Goal: Task Accomplishment & Management: Manage account settings

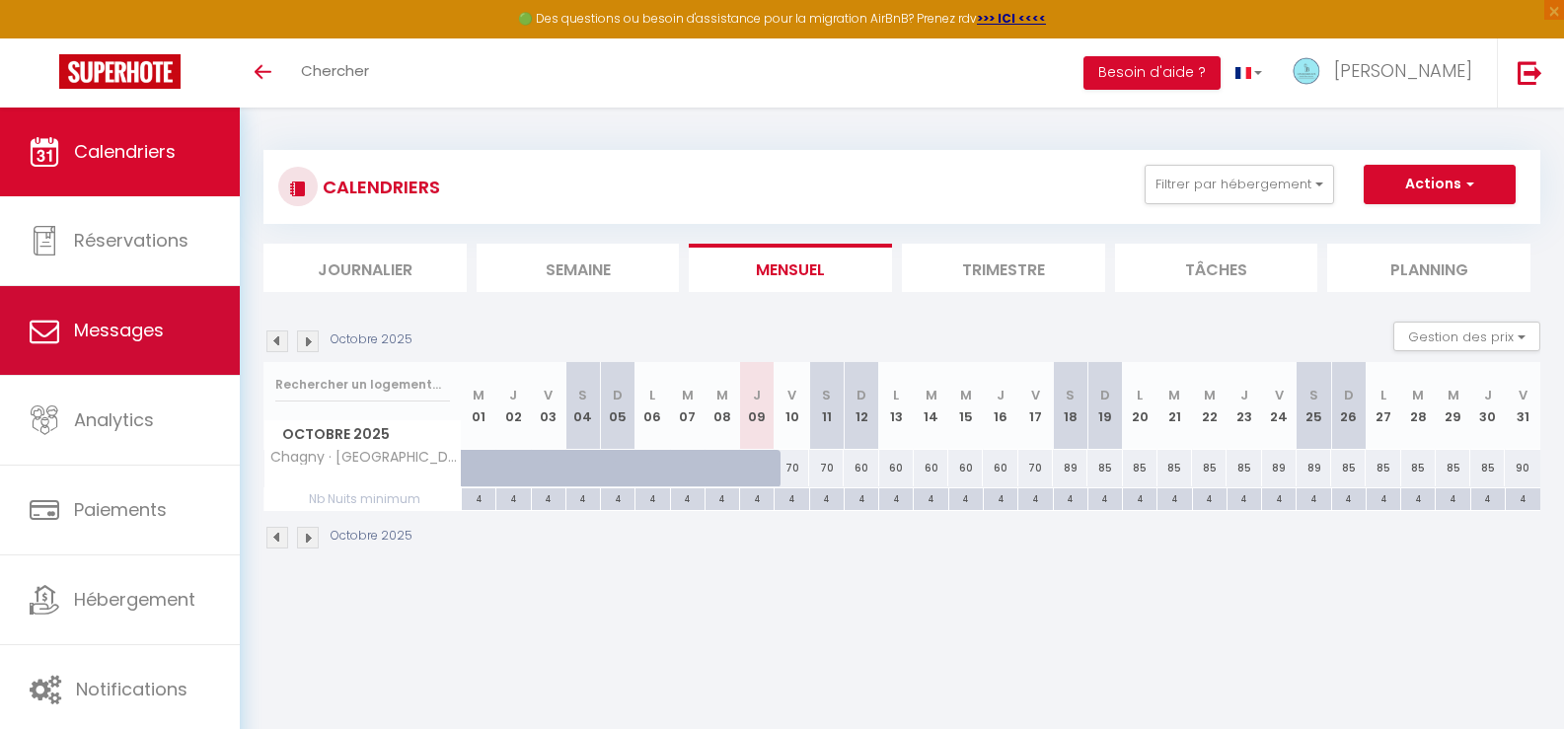
click at [143, 348] on link "Messages" at bounding box center [120, 330] width 240 height 89
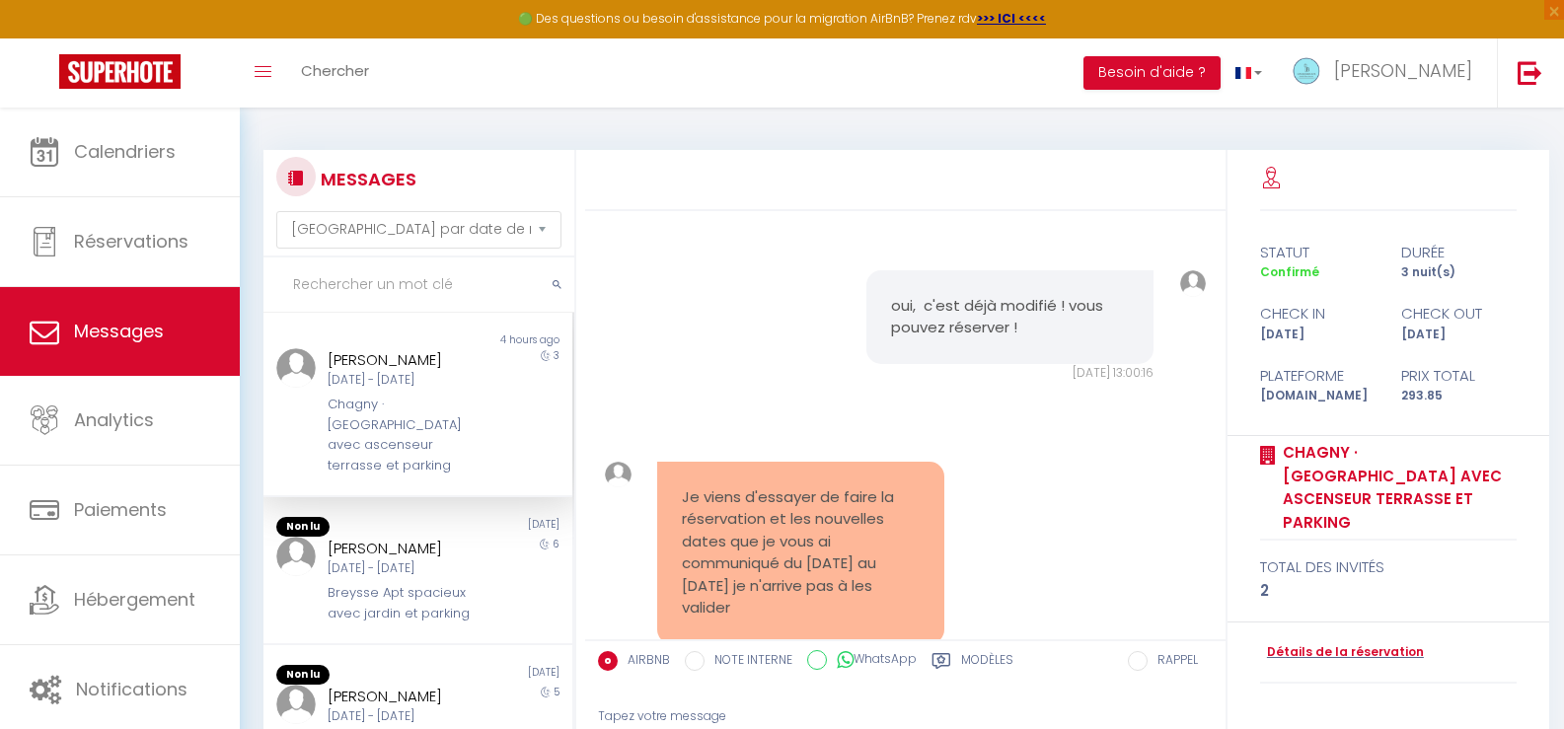
scroll to position [4161, 0]
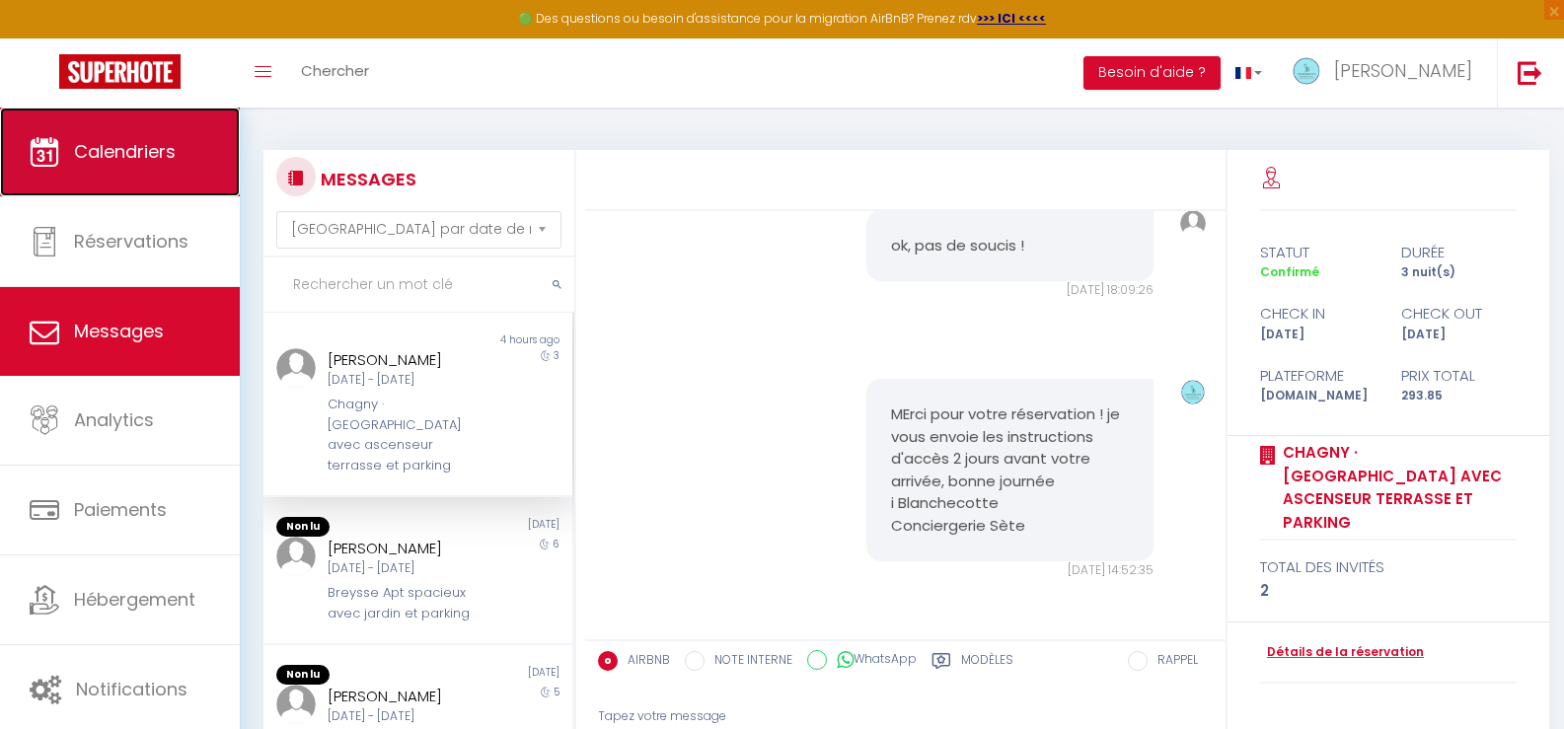
click at [83, 180] on link "Calendriers" at bounding box center [120, 152] width 240 height 89
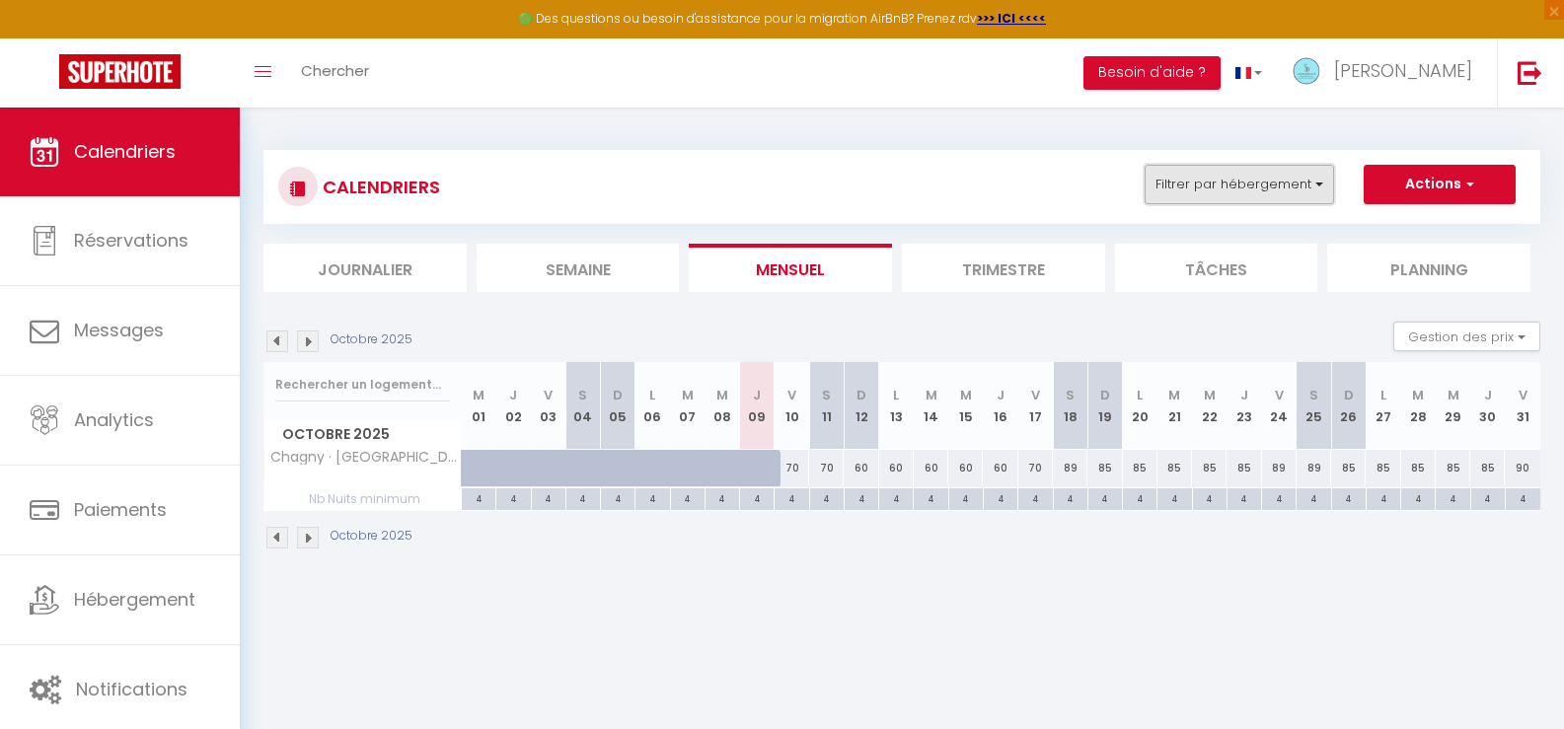
click at [1201, 176] on button "Filtrer par hébergement" at bounding box center [1238, 184] width 189 height 39
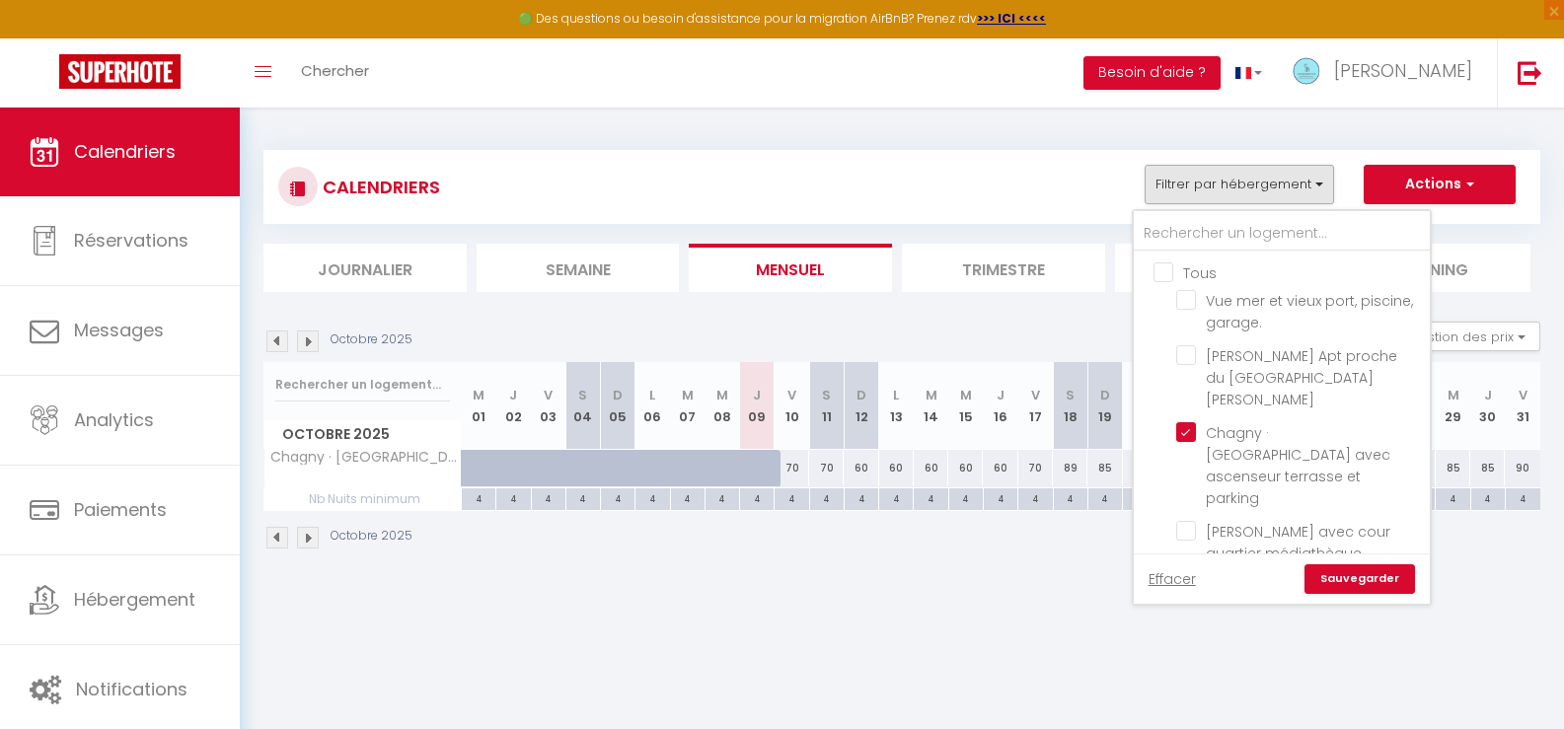
click at [1158, 266] on input "Tous" at bounding box center [1301, 271] width 296 height 20
checkbox input "true"
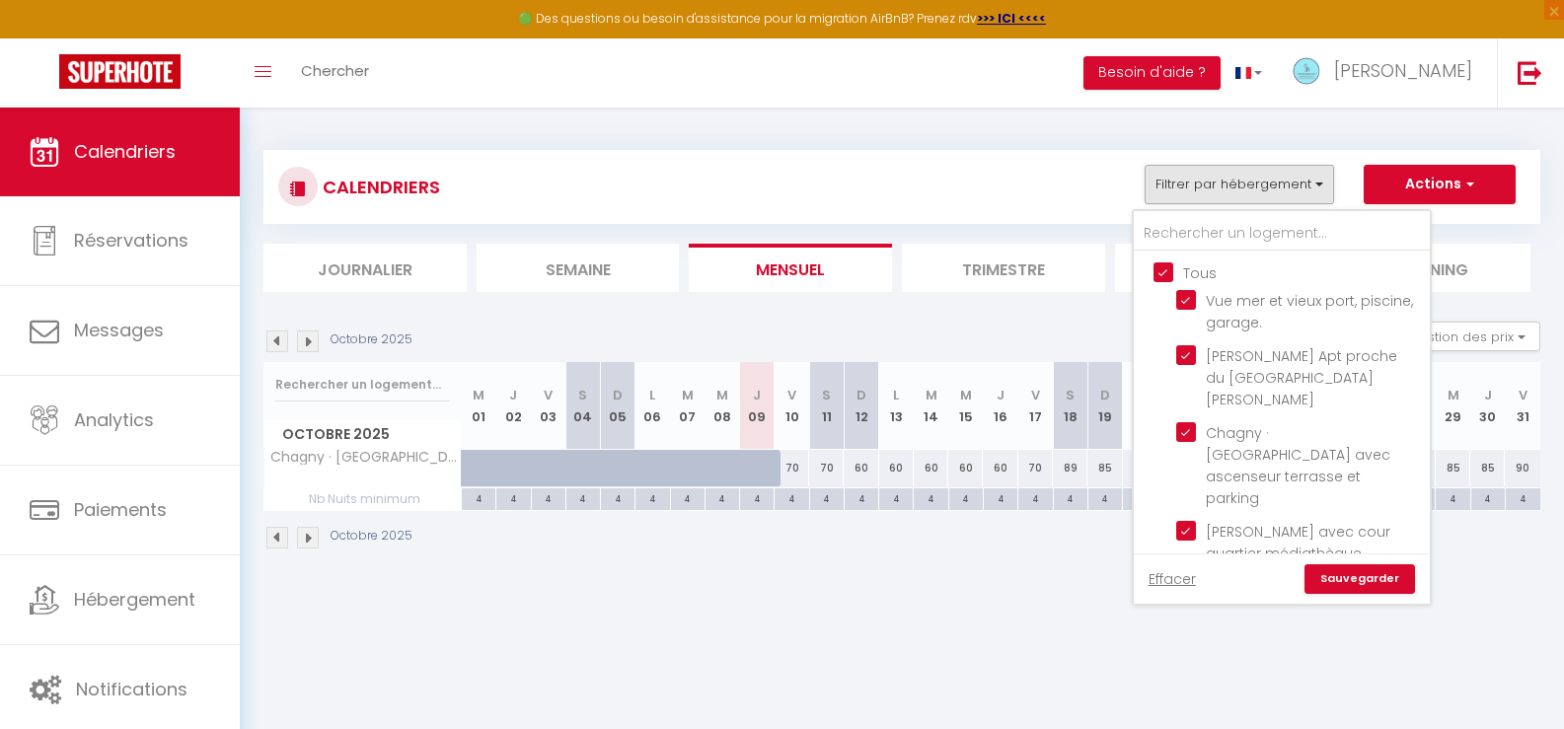
checkbox input "true"
click at [1340, 570] on link "Sauvegarder" at bounding box center [1359, 579] width 111 height 30
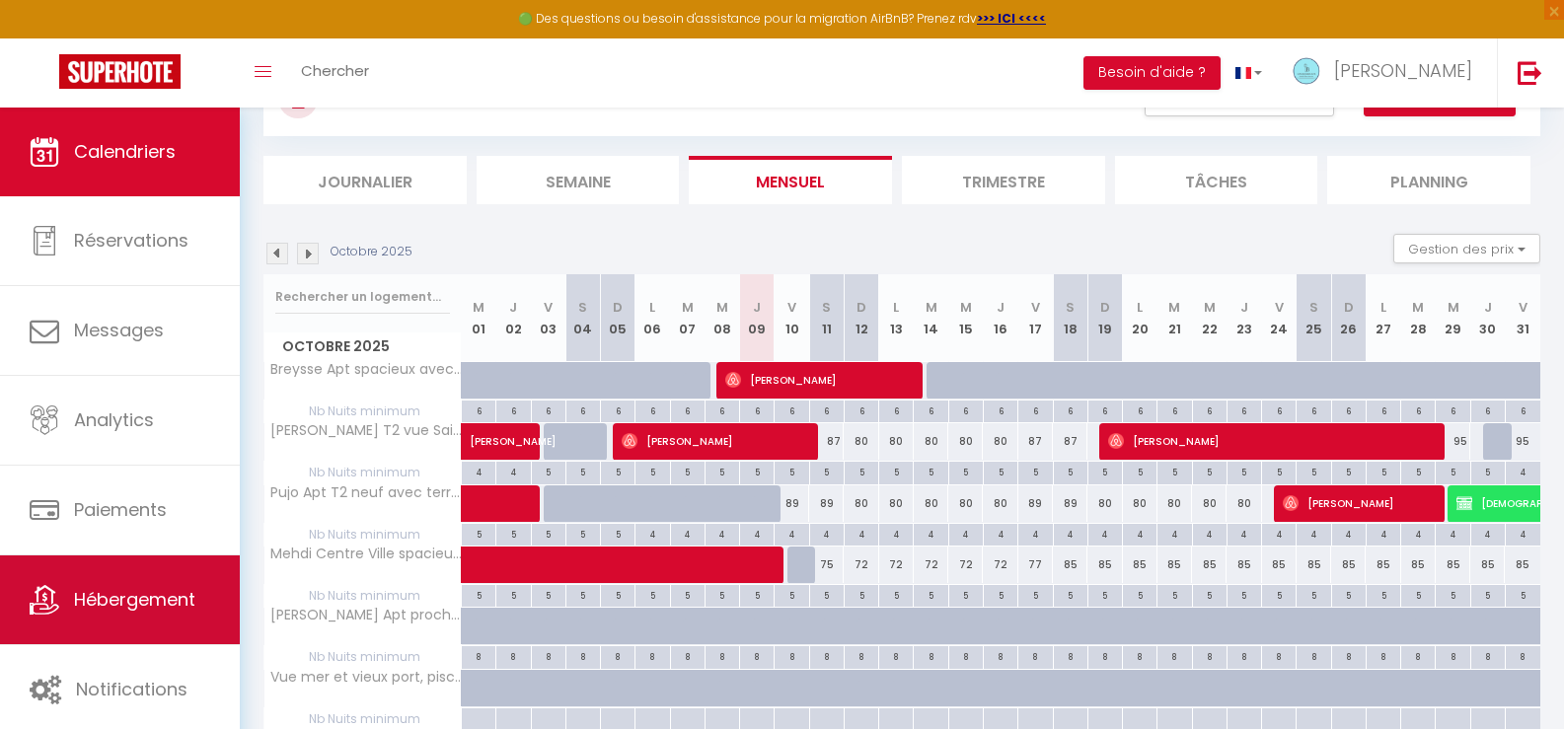
scroll to position [197, 0]
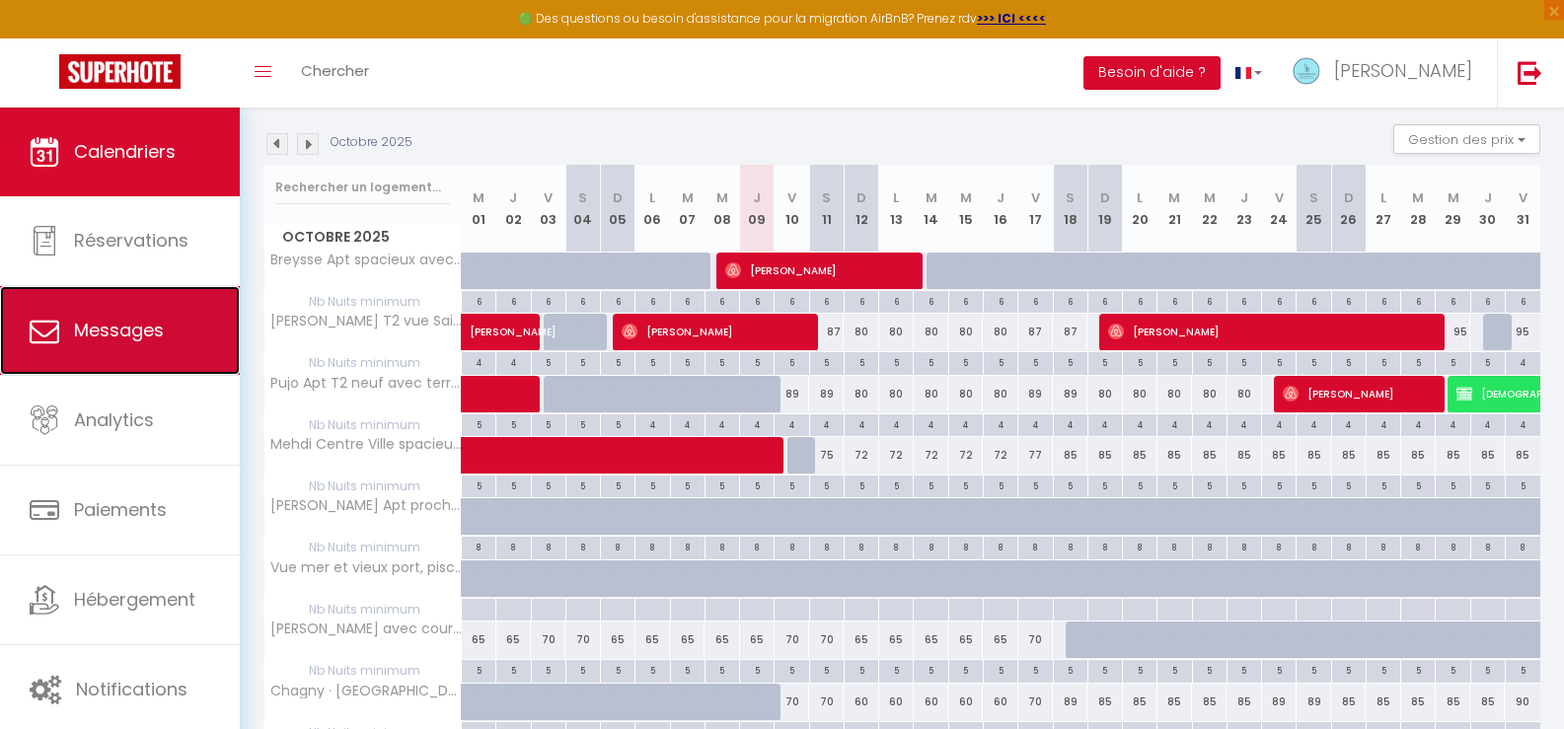
click at [118, 359] on link "Messages" at bounding box center [120, 330] width 240 height 89
select select "message"
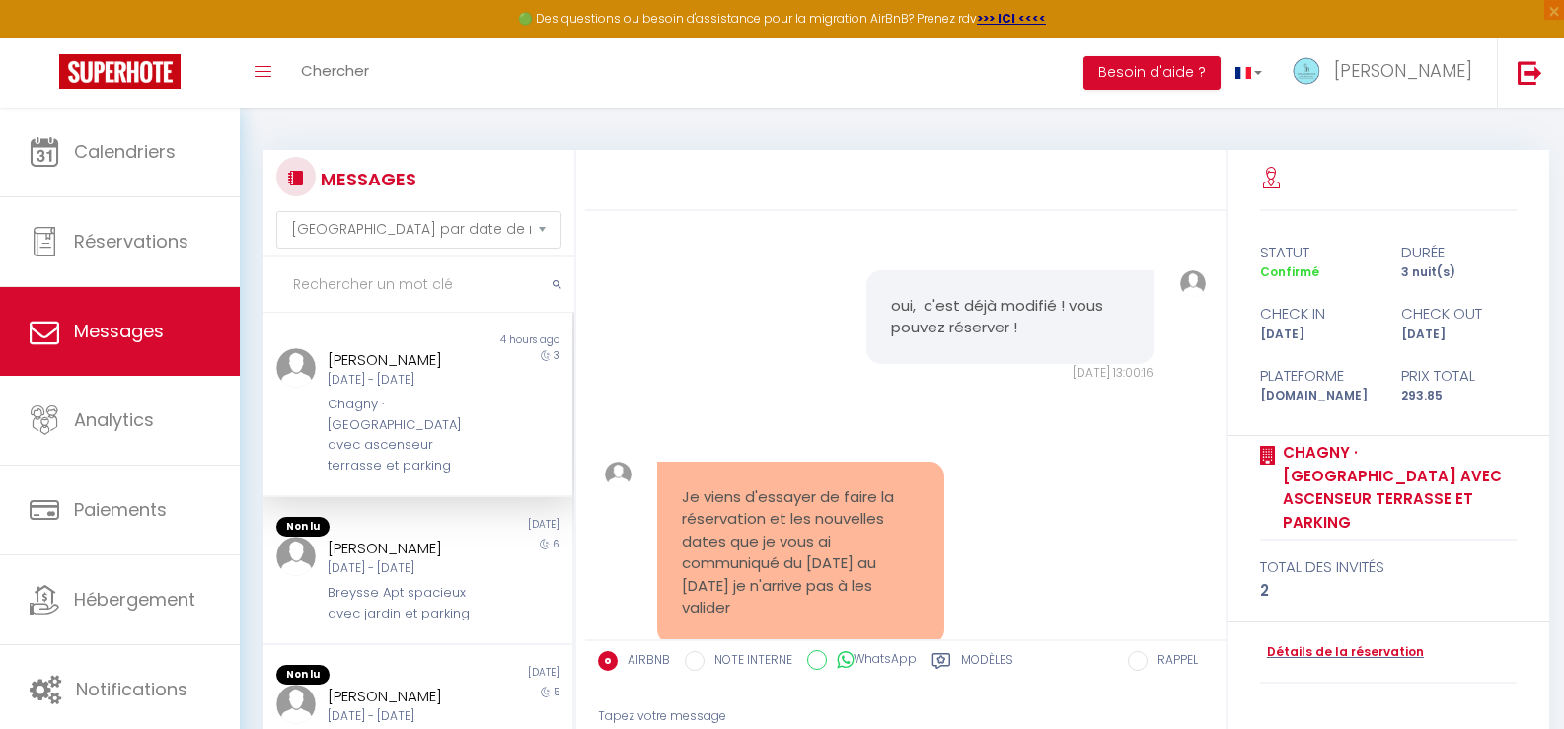
scroll to position [4161, 0]
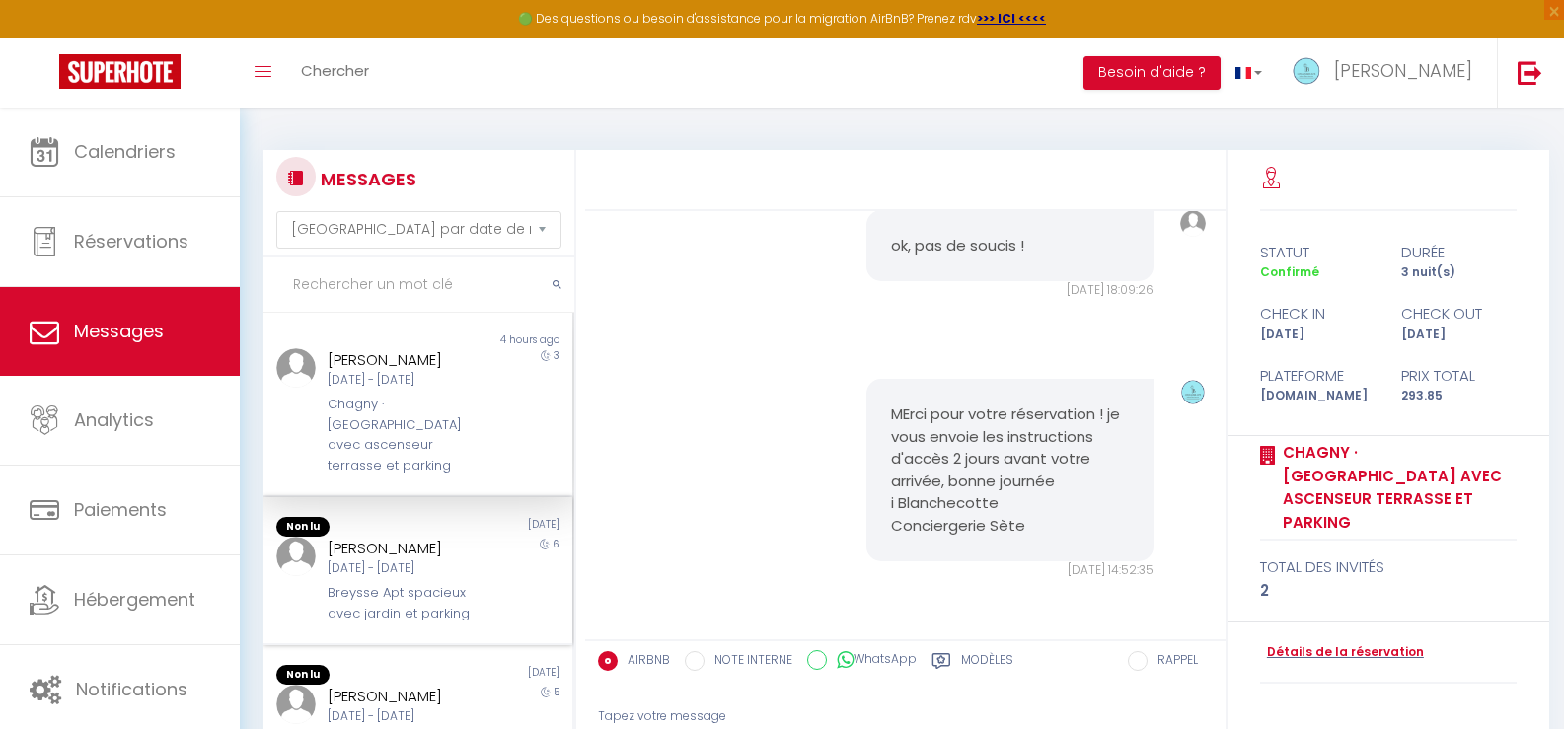
click at [375, 583] on div "Breysse Apt spacieux avec jardin et parking" at bounding box center [405, 603] width 154 height 40
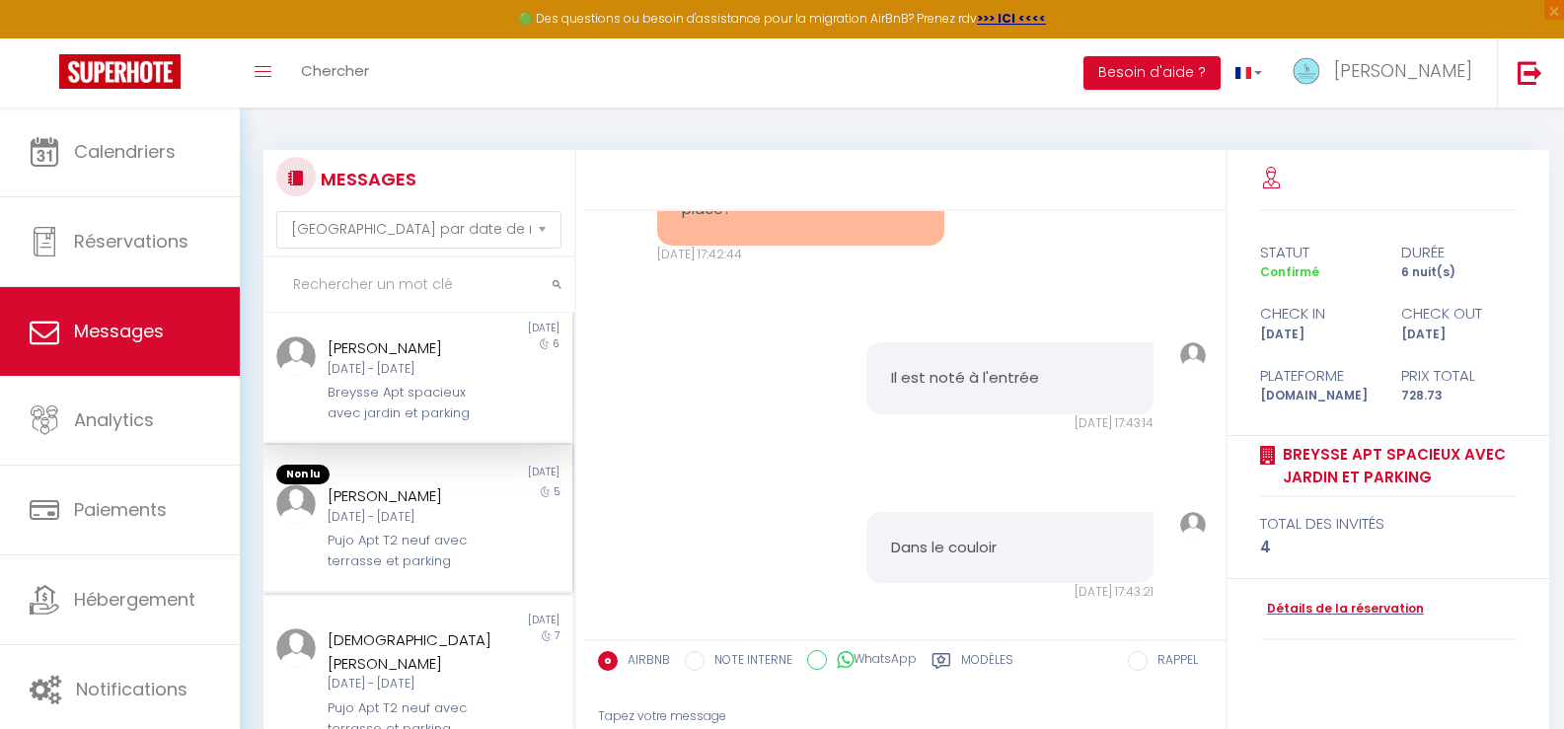
scroll to position [197, 0]
click at [363, 507] on div "[DATE] - [DATE]" at bounding box center [405, 516] width 154 height 19
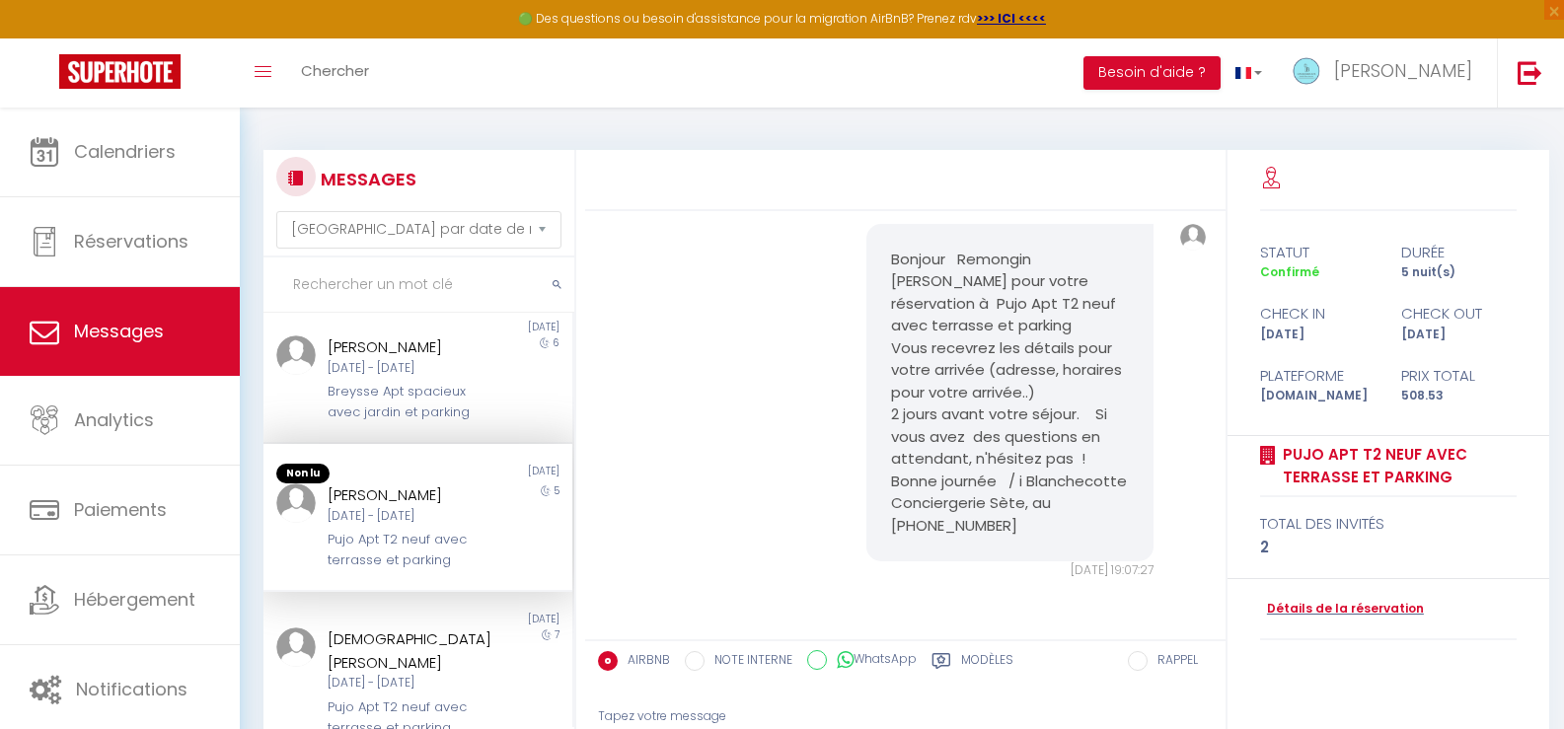
scroll to position [46, 0]
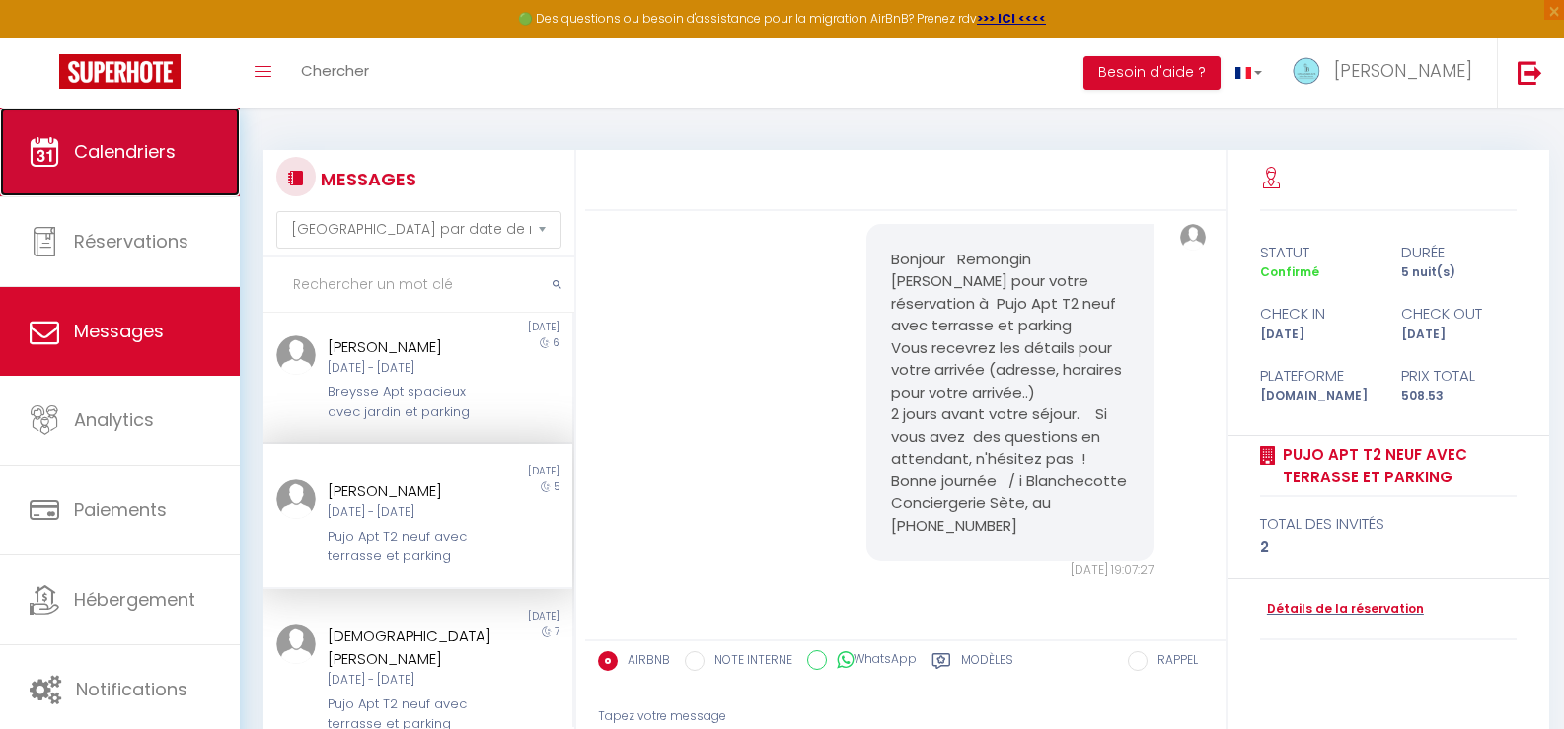
click at [93, 176] on link "Calendriers" at bounding box center [120, 152] width 240 height 89
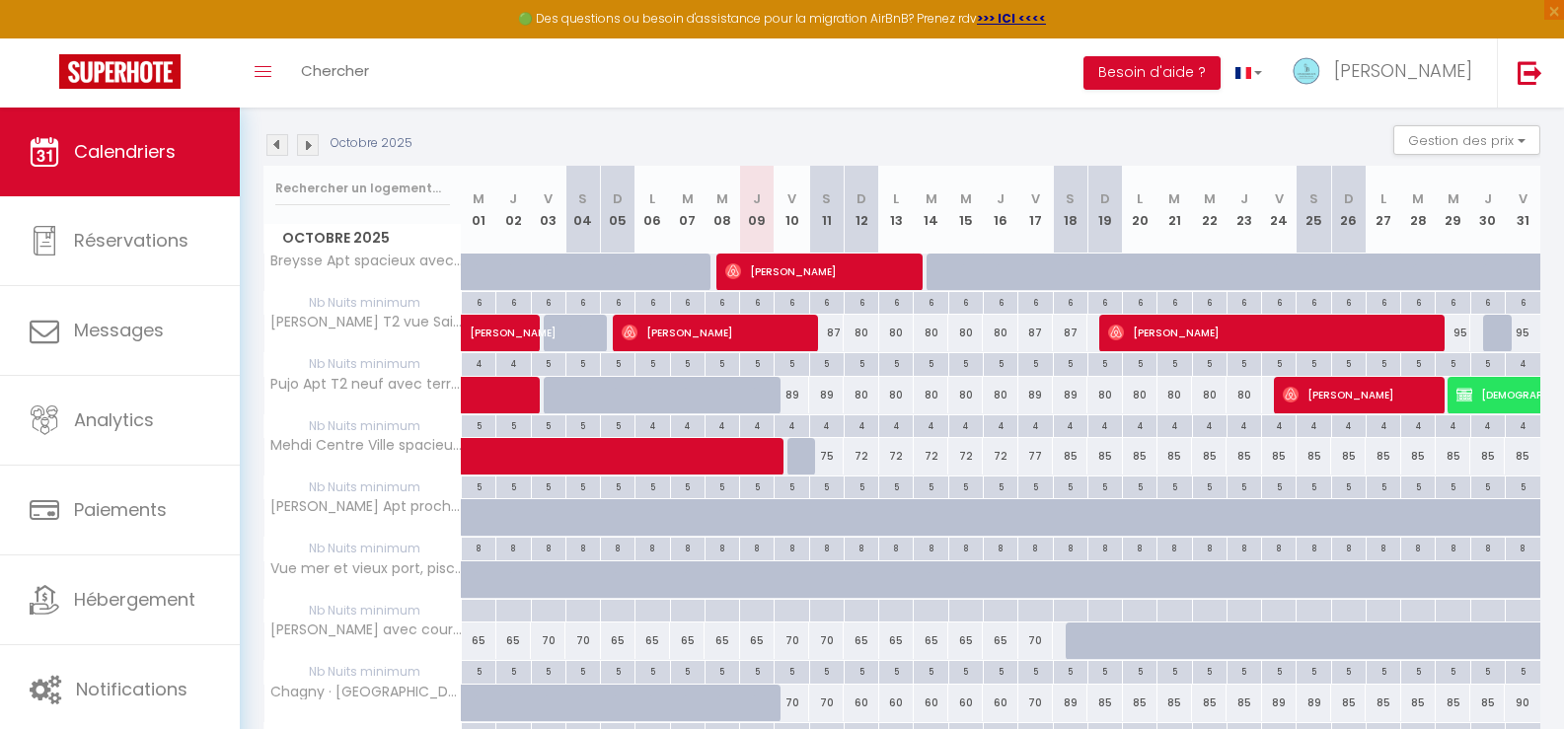
scroll to position [197, 0]
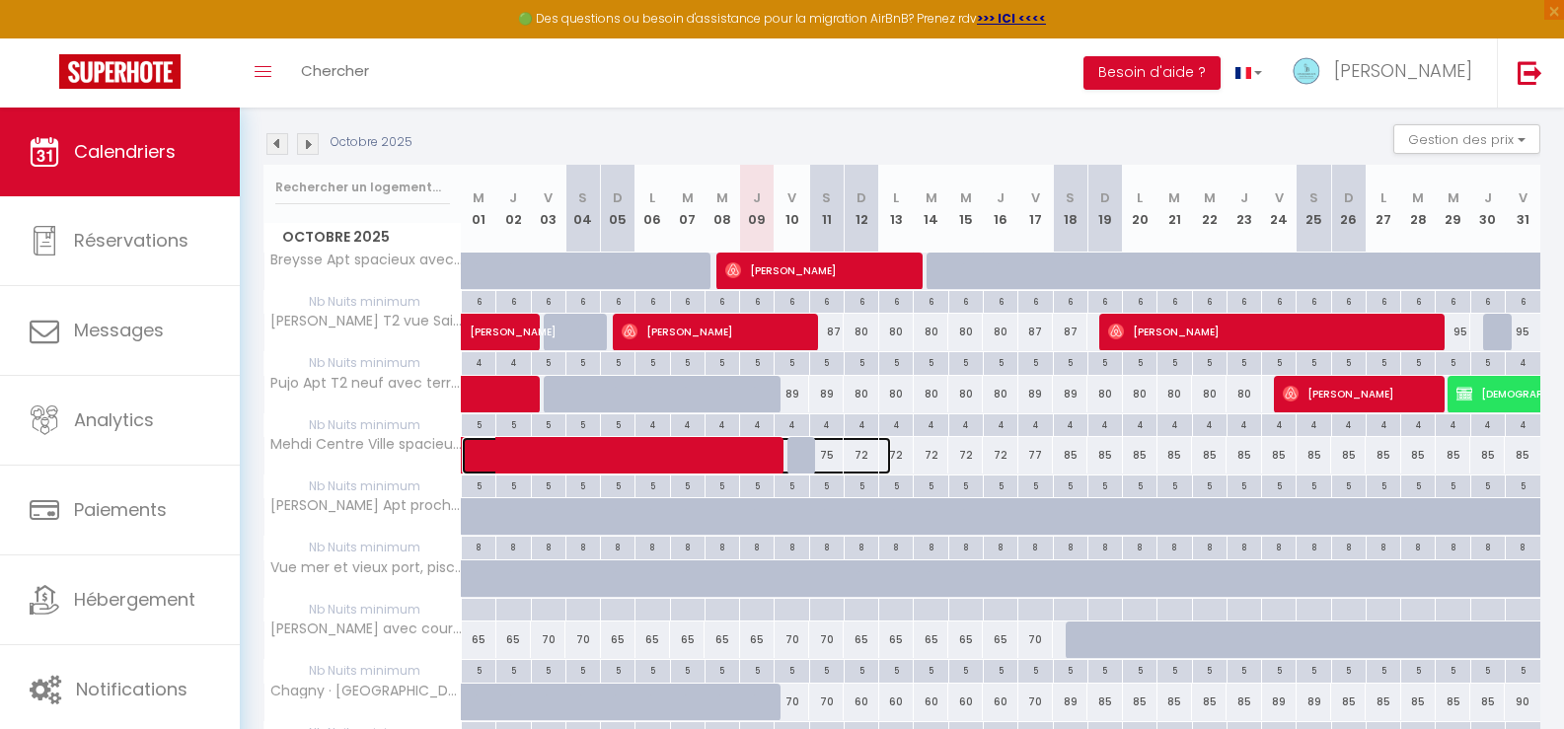
click at [593, 452] on span at bounding box center [686, 455] width 408 height 37
select select "OK"
select select "0"
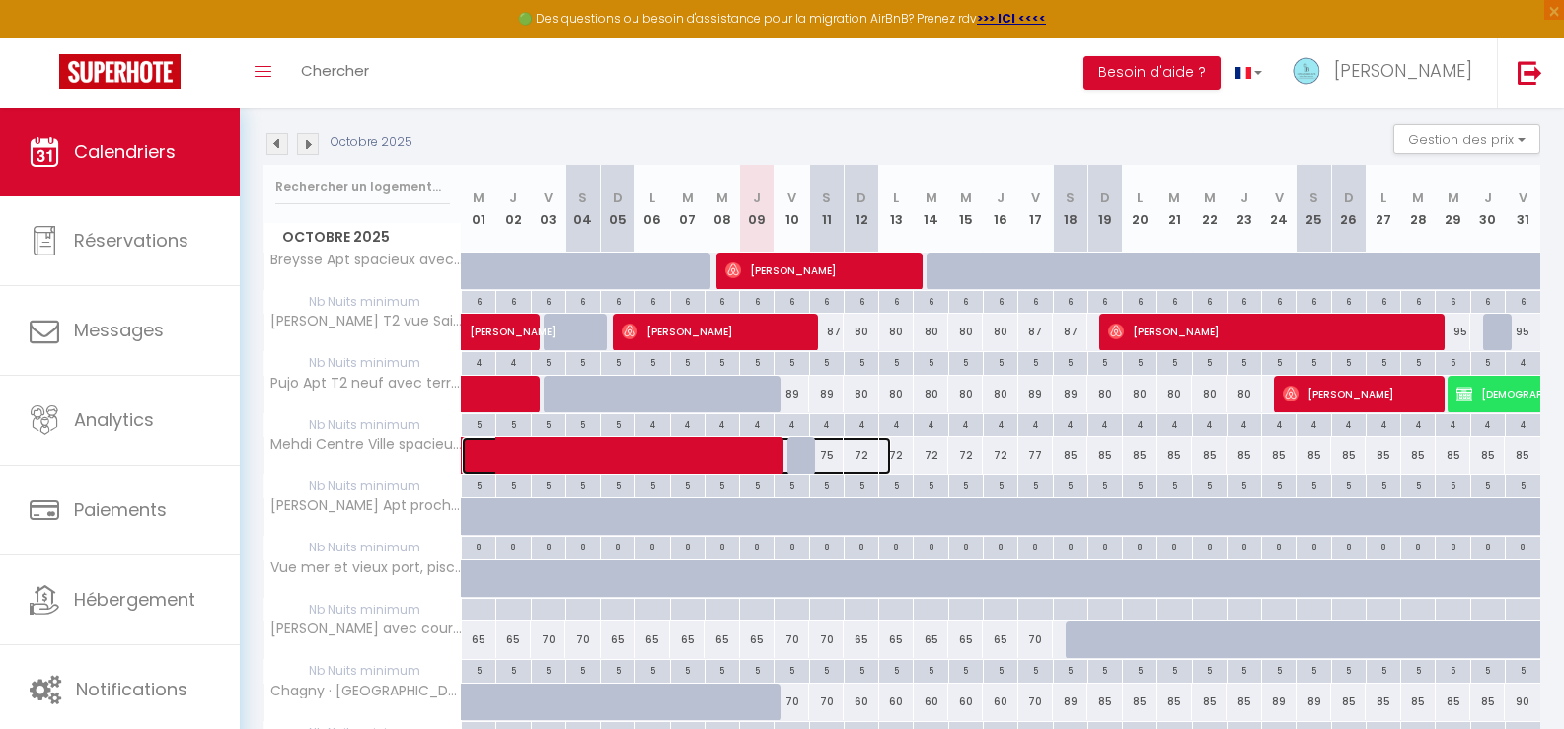
select select "1"
select select
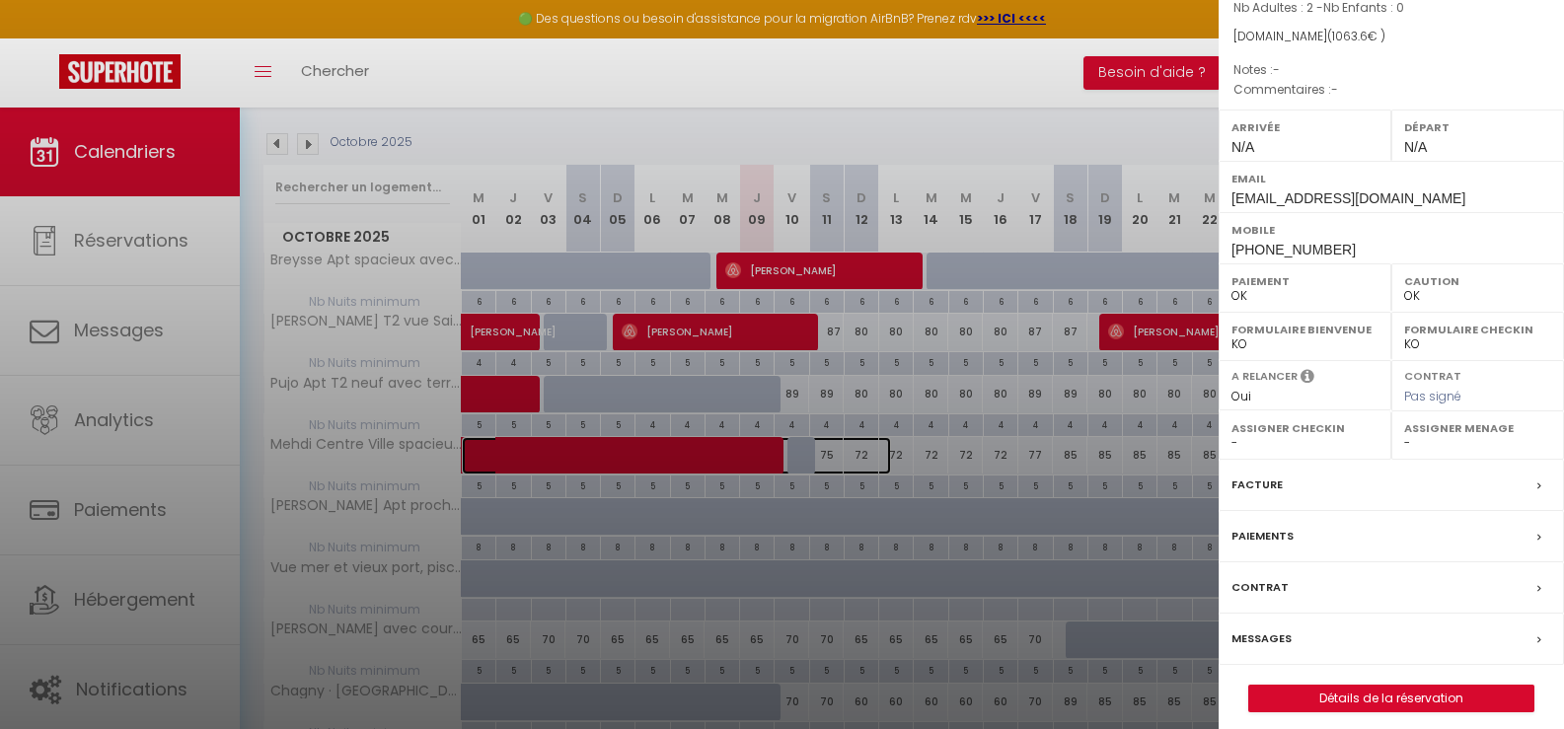
scroll to position [210, 0]
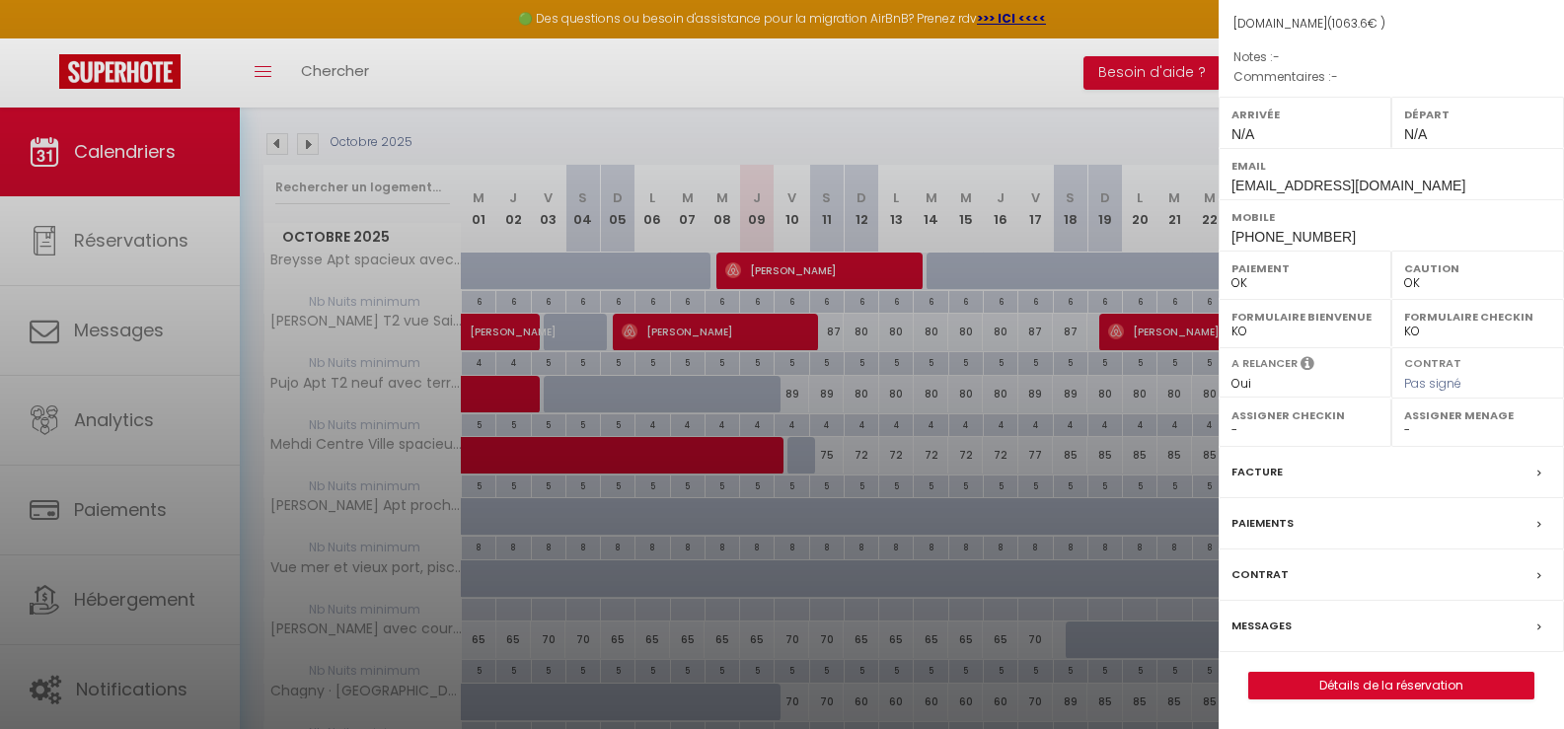
click at [1260, 619] on label "Messages" at bounding box center [1261, 626] width 60 height 21
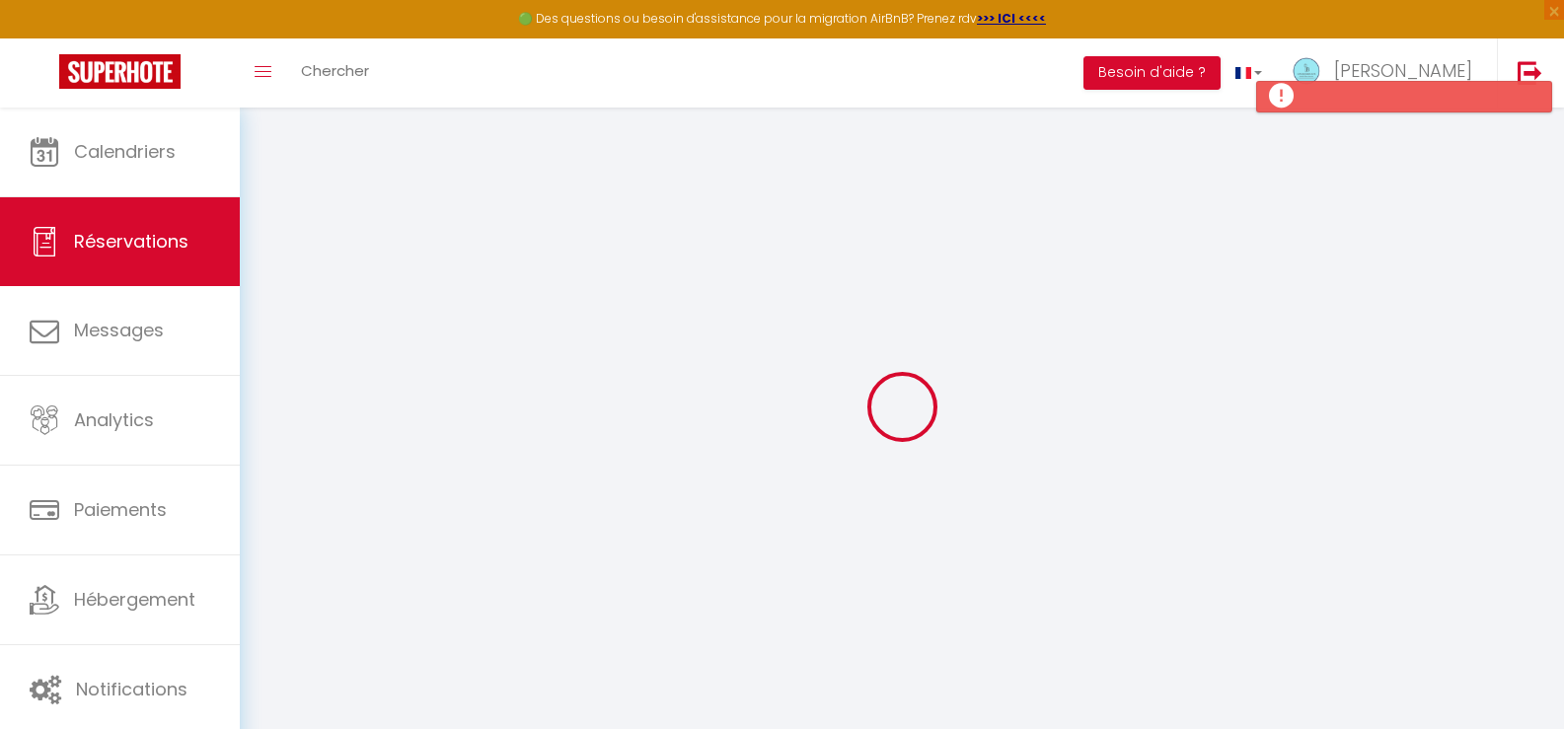
select select
checkbox input "false"
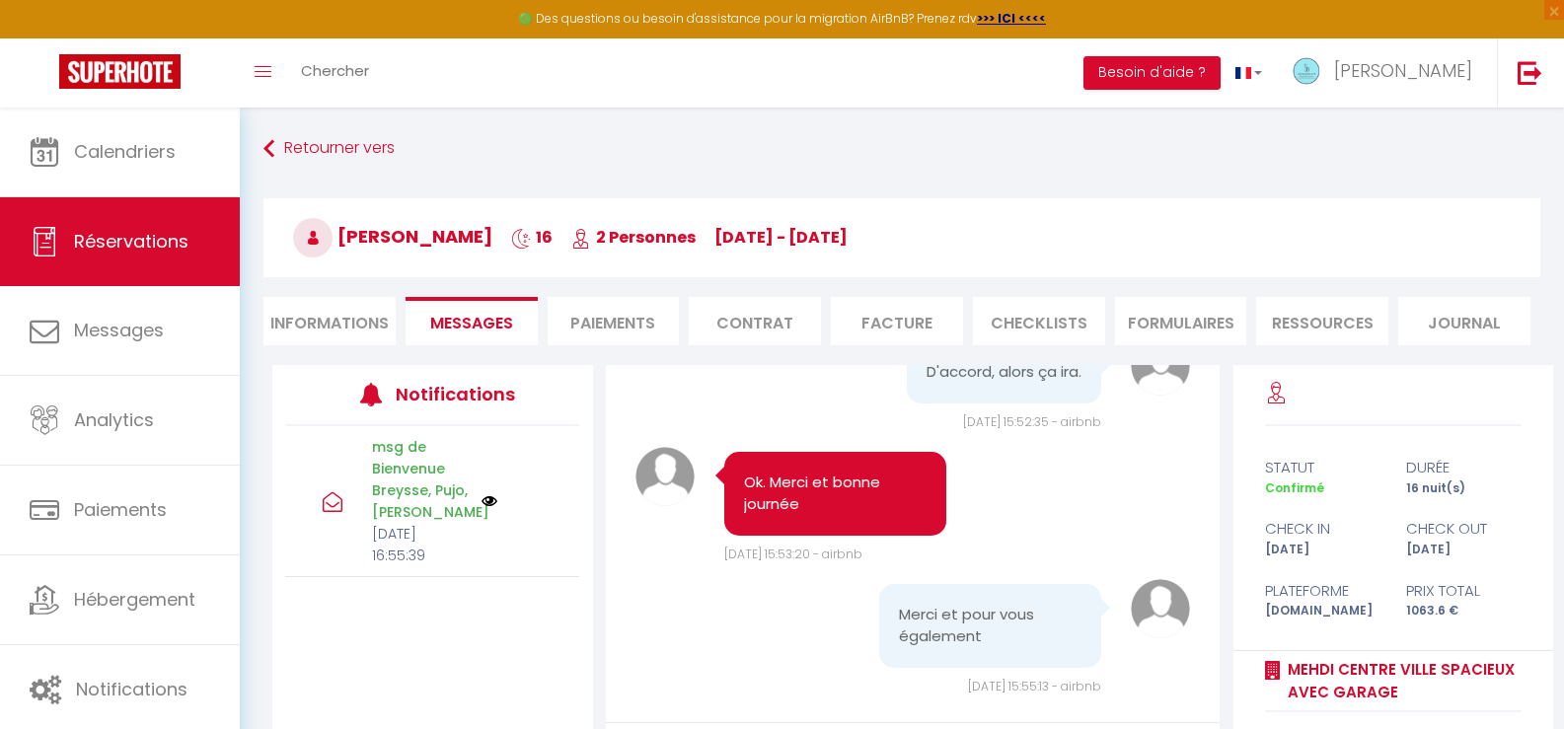
scroll to position [5001, 0]
